Goal: Transaction & Acquisition: Purchase product/service

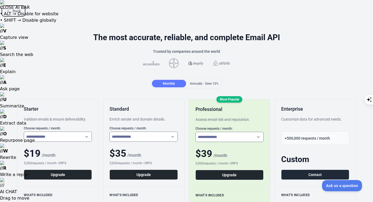
click at [11, 9] on button "Back" at bounding box center [14, 10] width 22 height 9
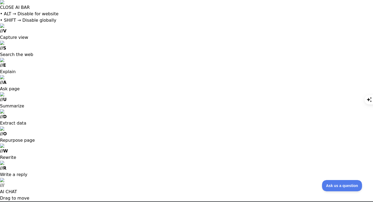
scroll to position [52, 0]
drag, startPoint x: 234, startPoint y: 72, endPoint x: 170, endPoint y: 72, distance: 64.4
copy span "fca465b929324a46bc2fb07afe075400"
